Goal: Obtain resource: Download file/media

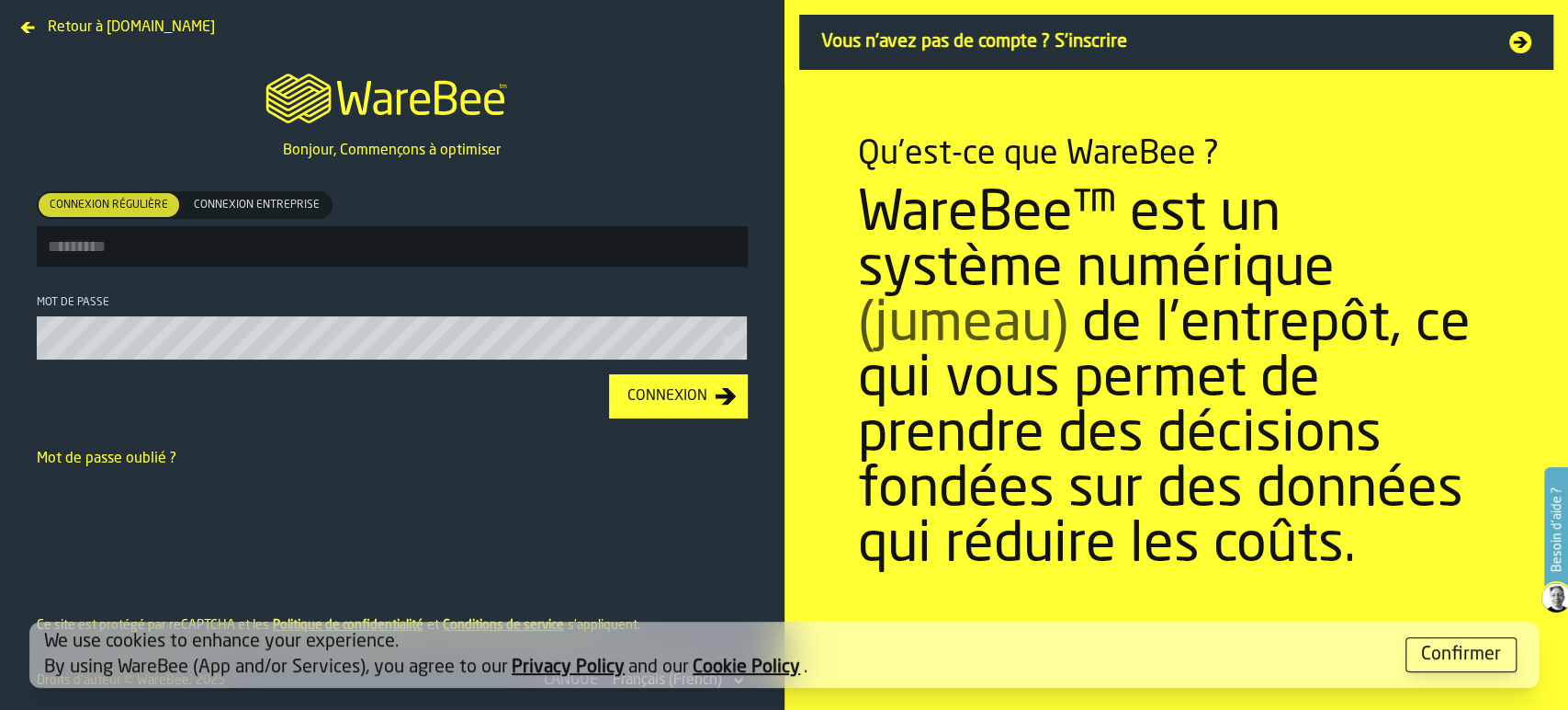
type input "**********"
click at [690, 406] on div "Connexion" at bounding box center [667, 396] width 95 height 22
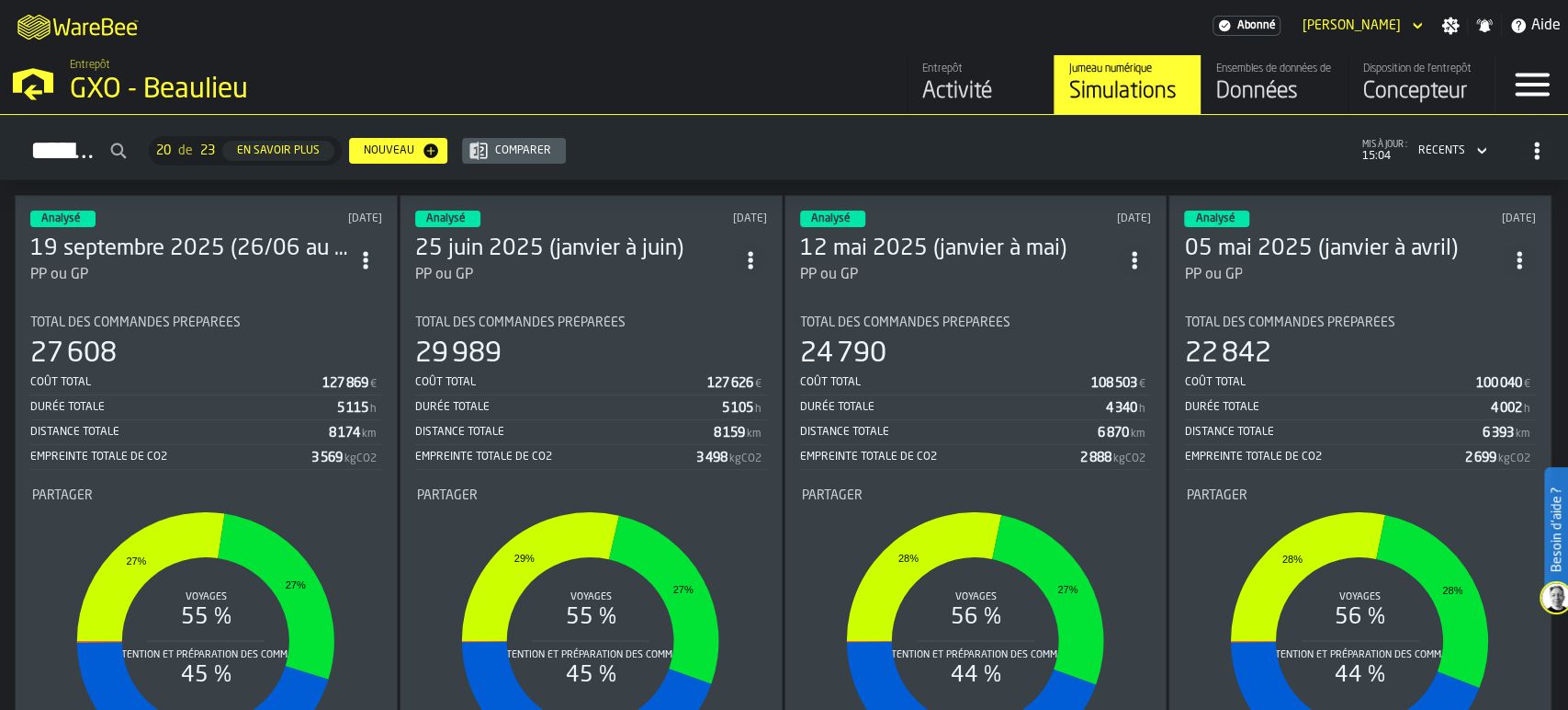
click at [241, 307] on section "Total des commandes préparées 27 608 Coût total 127 869 € Durée totale 5 115 h …" at bounding box center [206, 549] width 352 height 497
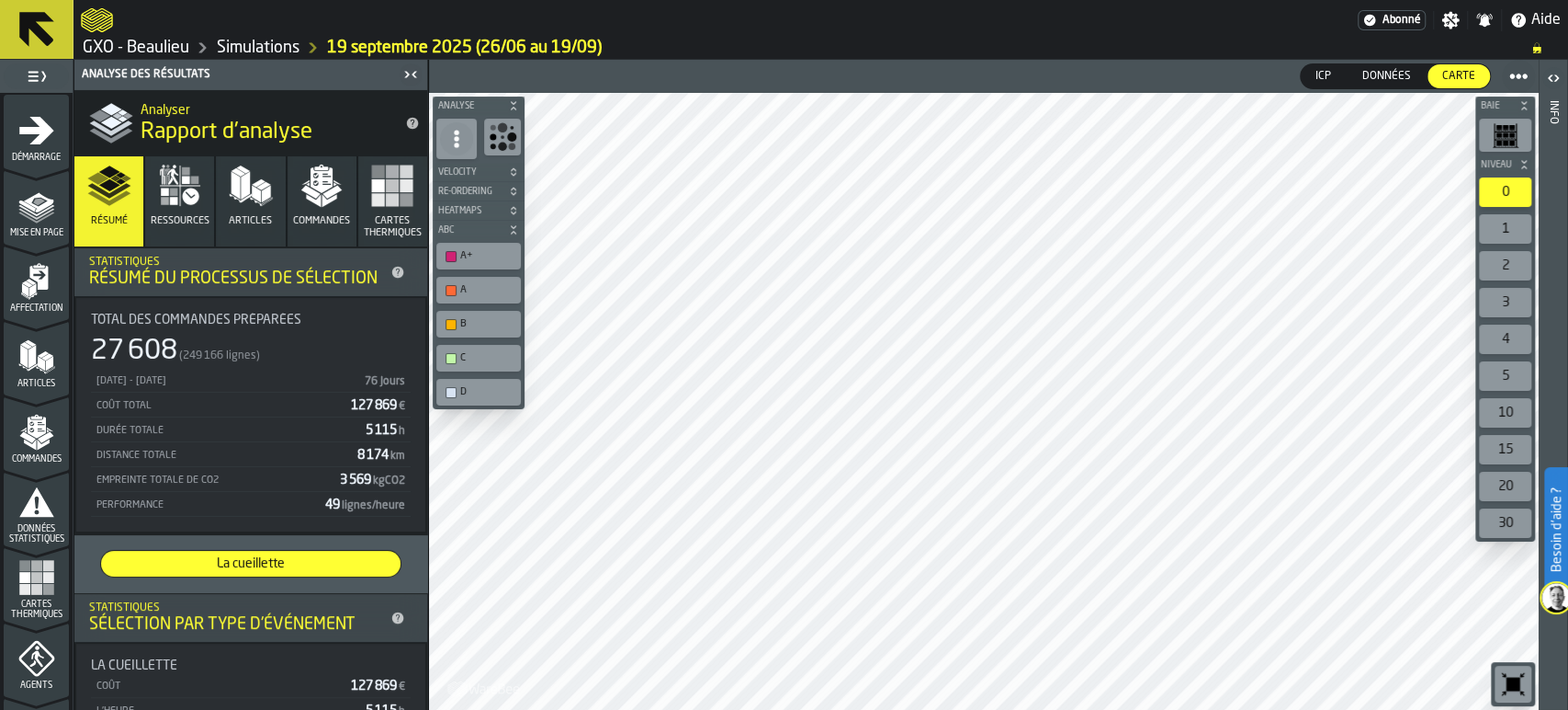
click at [1371, 66] on div "Données" at bounding box center [1386, 77] width 78 height 24
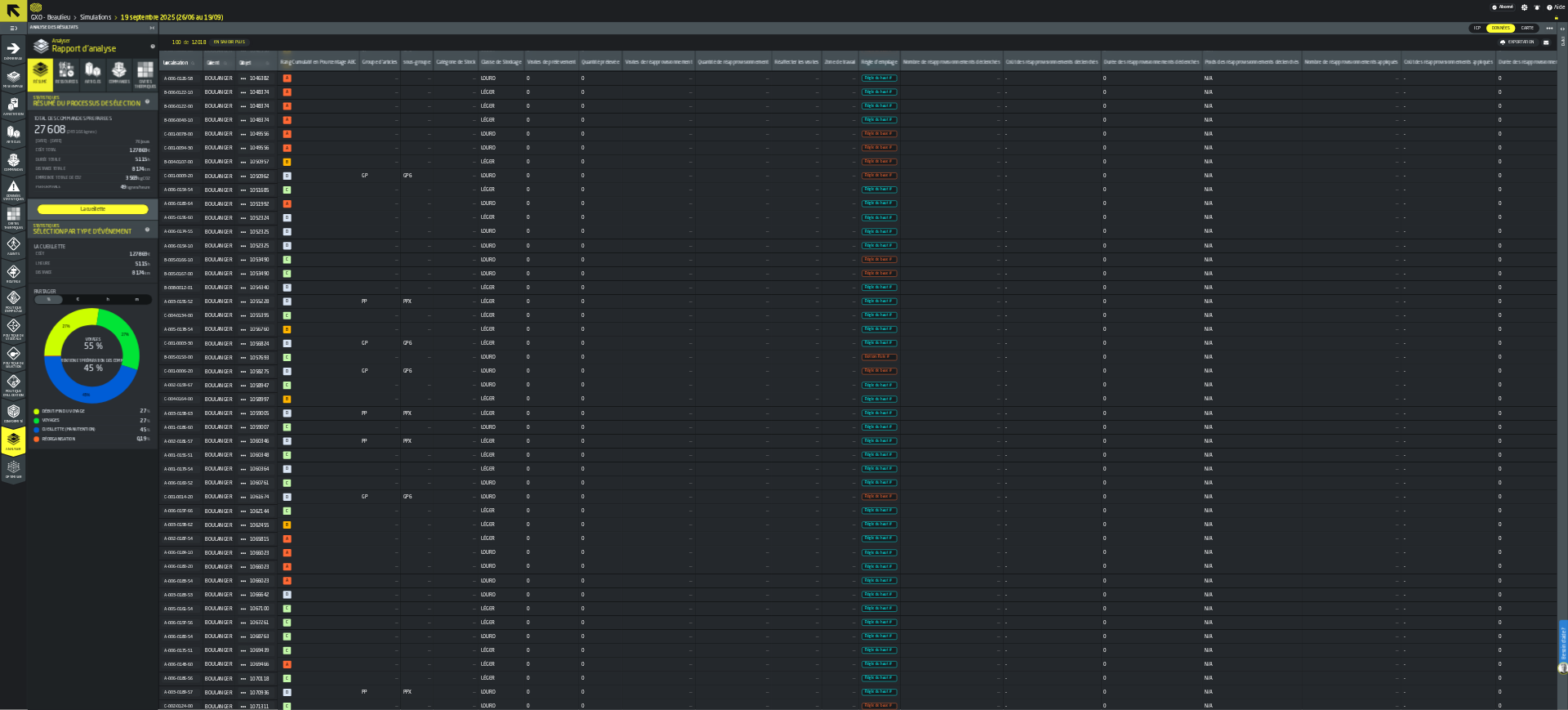
scroll to position [1130, 0]
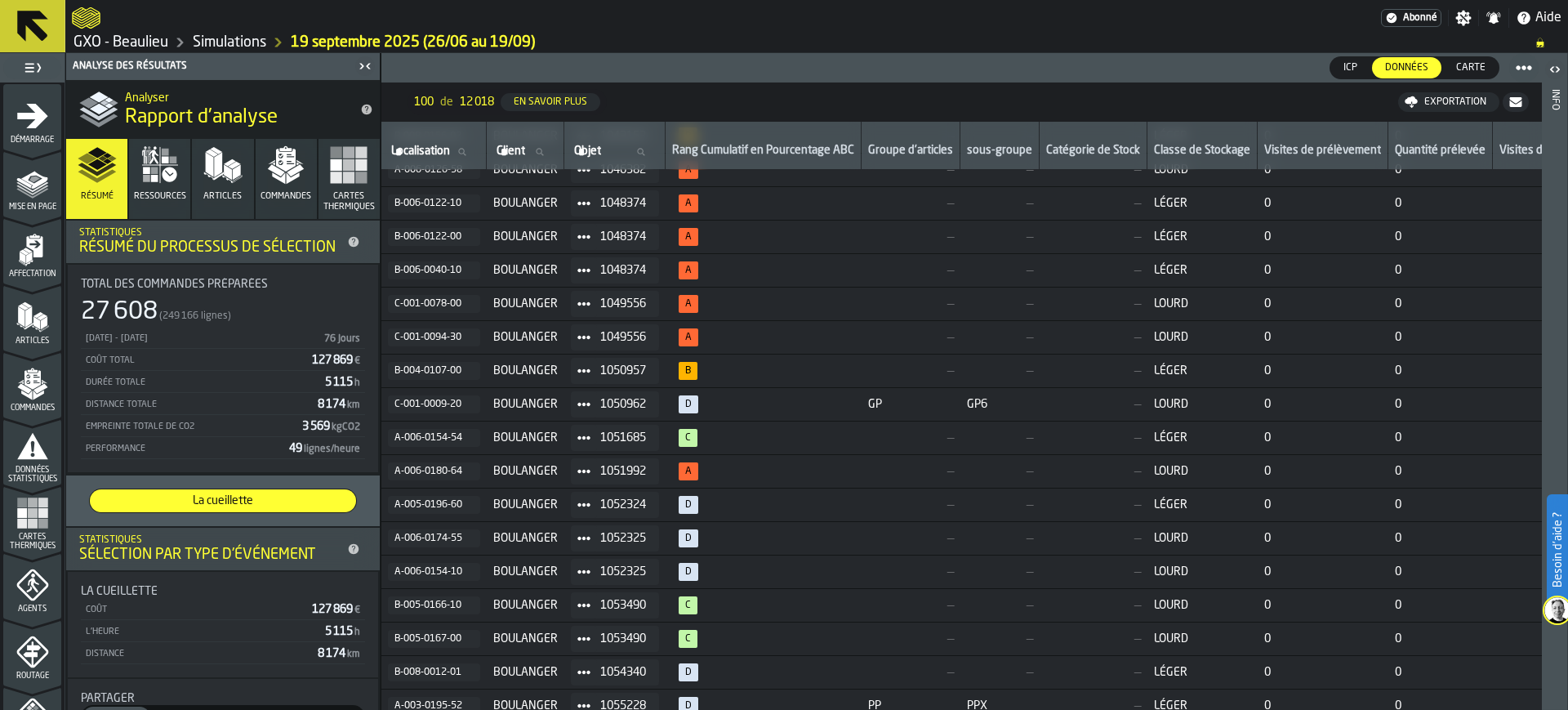
click at [1393, 102] on div "Exportation" at bounding box center [1456, 102] width 75 height 11
